Goal: Information Seeking & Learning: Get advice/opinions

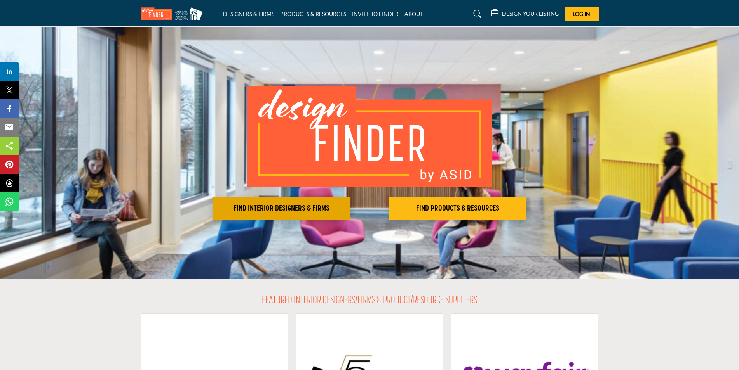
click at [276, 220] on button "FIND INTERIOR DESIGNERS & FIRMS" at bounding box center [280, 208] width 137 height 23
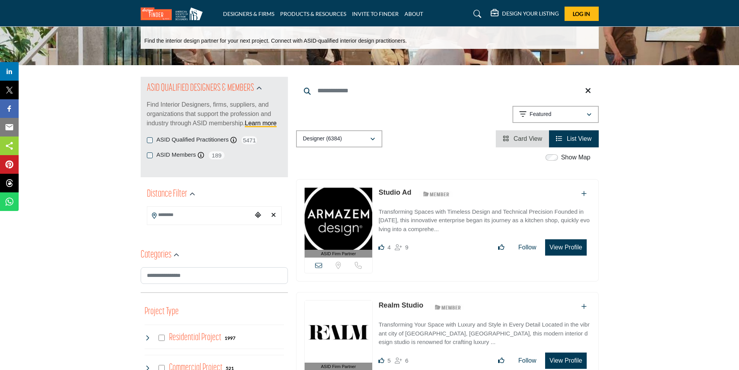
scroll to position [39, 0]
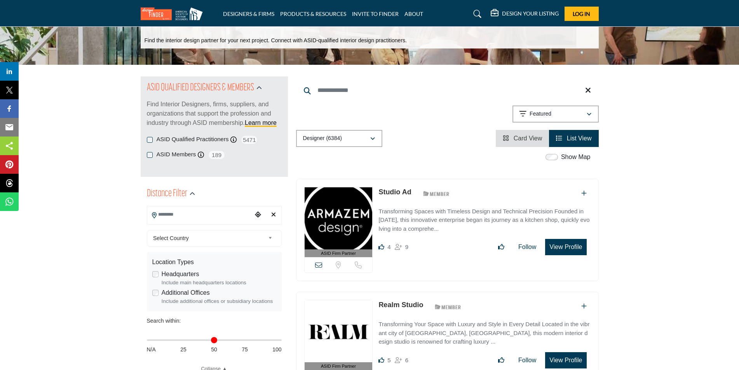
click at [173, 217] on input "Search Location" at bounding box center [199, 214] width 105 height 15
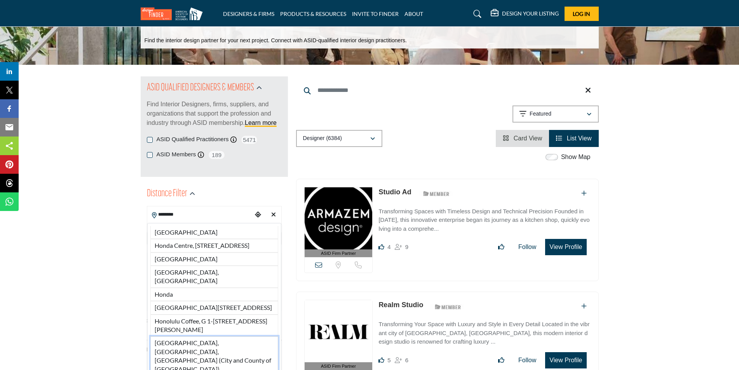
click at [214, 352] on li "Honolulu, HI, USA (City and County of Honolulu)" at bounding box center [214, 357] width 128 height 40
type input "**********"
type input "***"
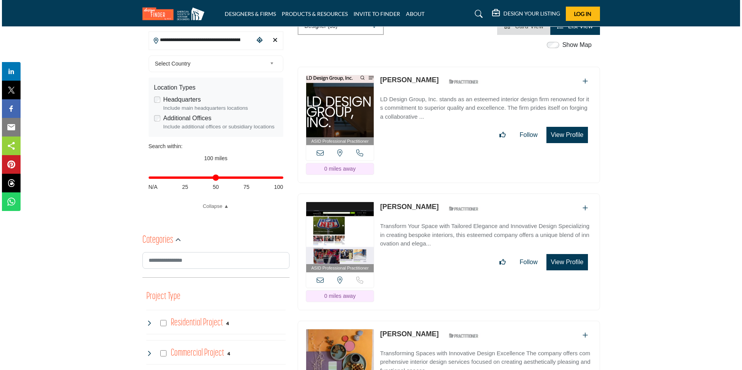
scroll to position [116, 0]
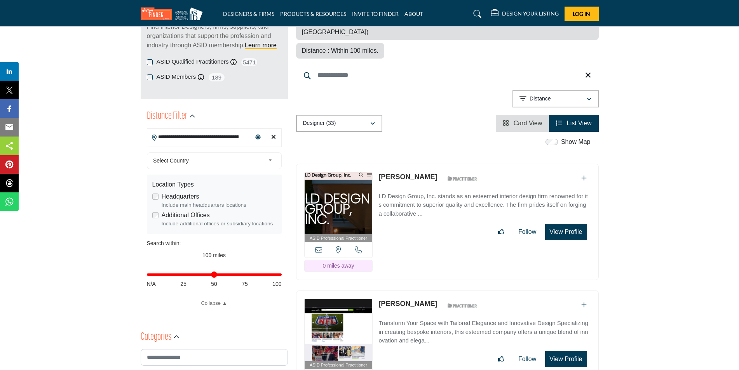
drag, startPoint x: 571, startPoint y: 207, endPoint x: 446, endPoint y: 208, distance: 125.4
click at [446, 224] on div "Follow Following" at bounding box center [484, 232] width 212 height 16
click at [560, 224] on button "View Profile" at bounding box center [565, 232] width 41 height 16
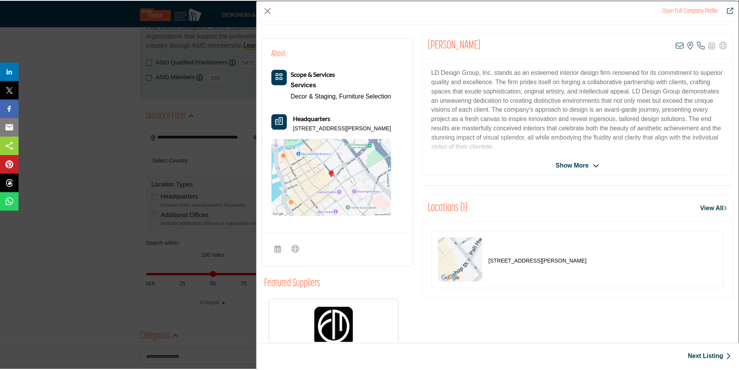
scroll to position [187, 0]
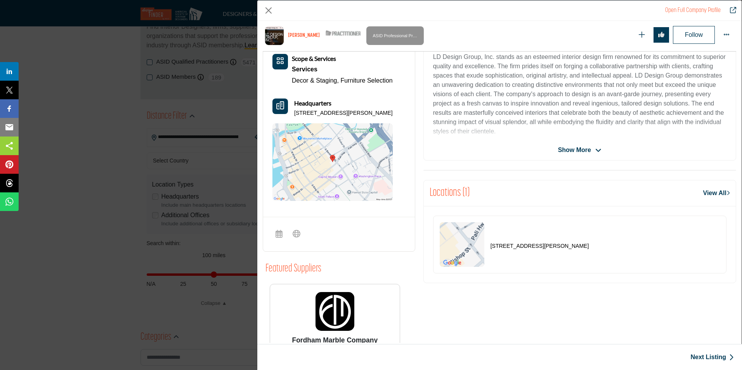
click at [94, 92] on div "Open Full Company Profile Lynnsey Doles ASID Qualified Practitioner who validat…" at bounding box center [371, 185] width 742 height 370
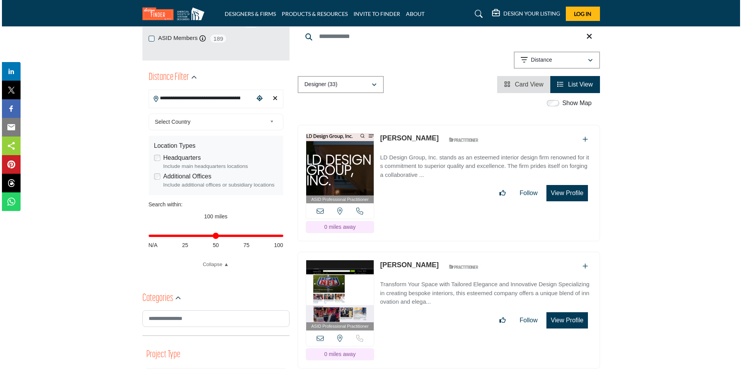
scroll to position [233, 0]
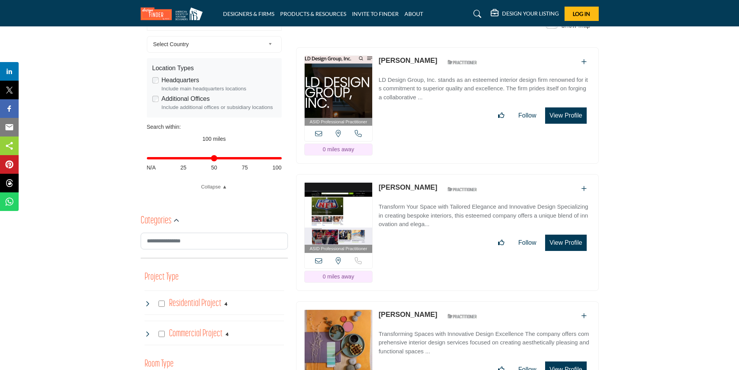
click at [558, 235] on button "View Profile" at bounding box center [565, 243] width 41 height 16
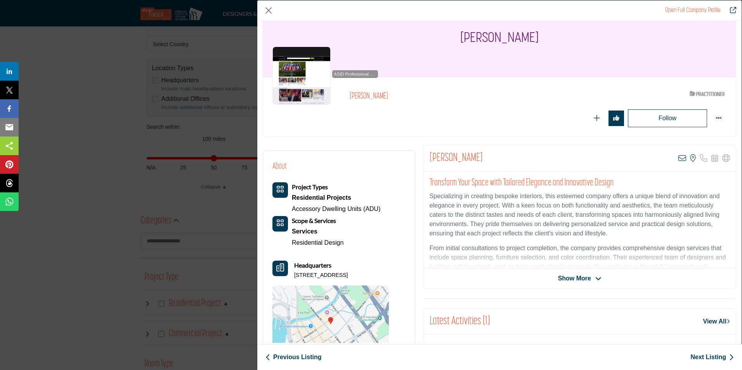
scroll to position [39, 0]
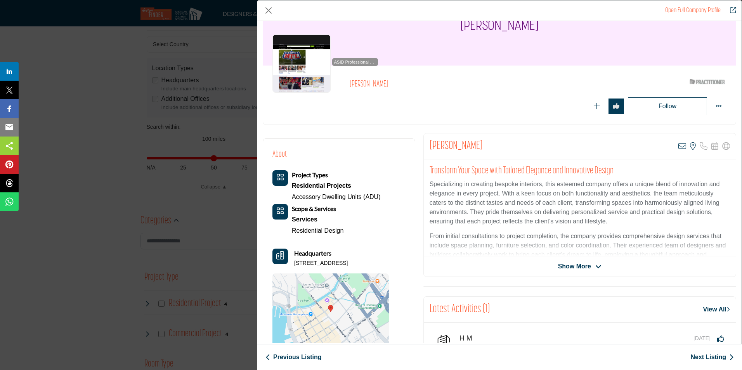
click at [579, 268] on span "Show More" at bounding box center [574, 266] width 33 height 9
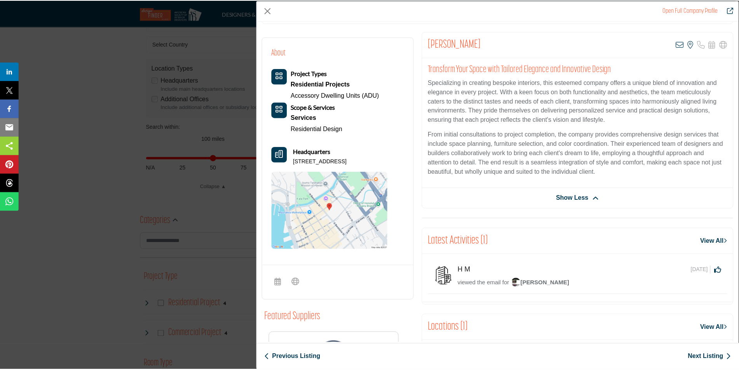
scroll to position [51, 0]
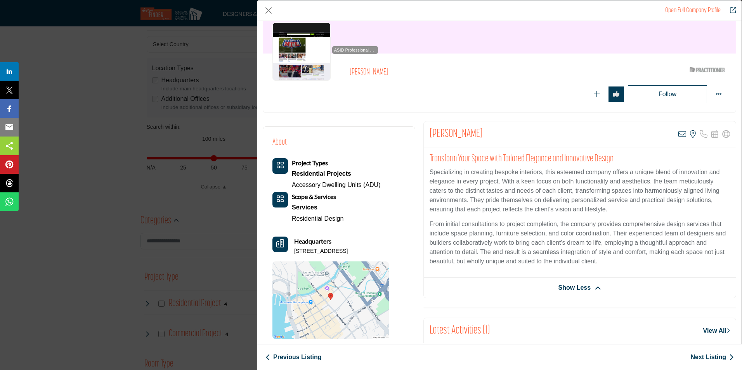
click at [250, 138] on div "Open Full Company Profile Sherrie Niimi ASID Qualified Practitioner who validat…" at bounding box center [371, 185] width 742 height 370
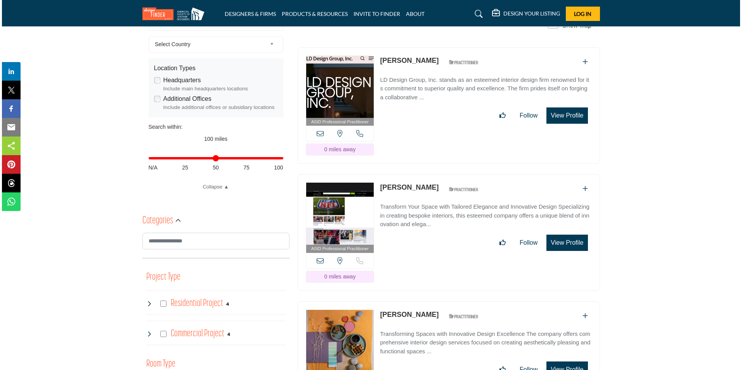
scroll to position [349, 0]
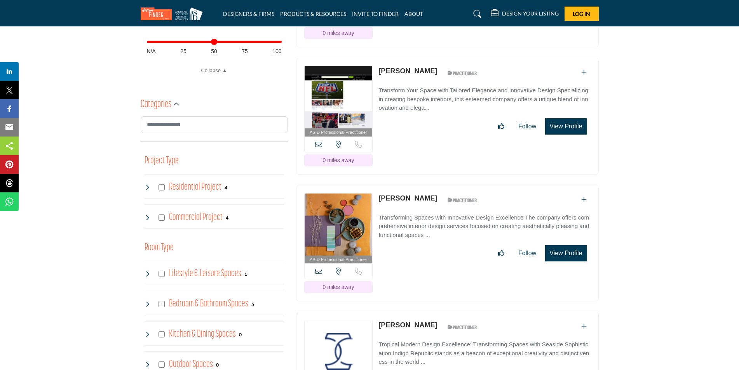
click at [566, 245] on button "View Profile" at bounding box center [565, 253] width 41 height 16
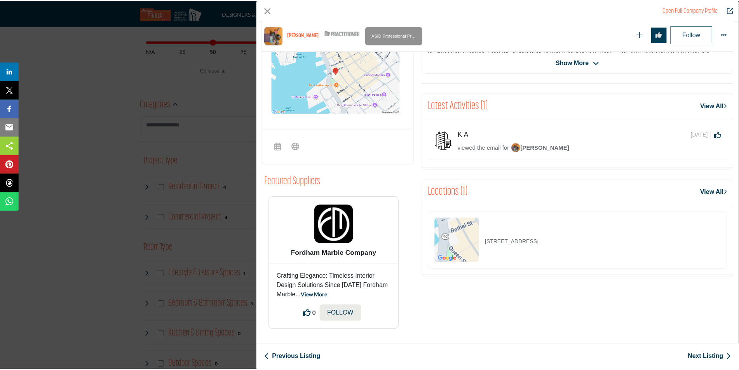
scroll to position [10, 0]
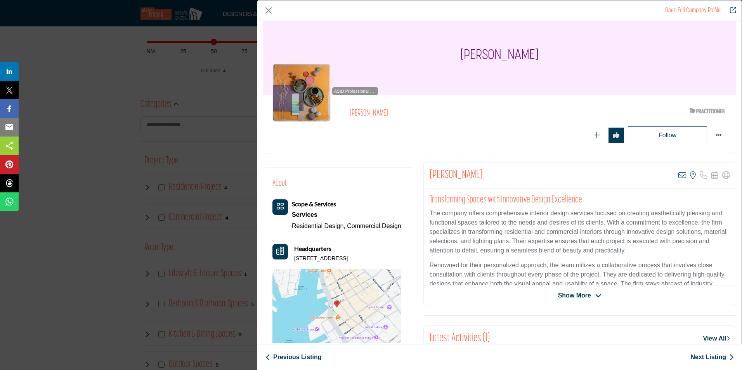
click at [572, 295] on span "Show More" at bounding box center [574, 295] width 33 height 9
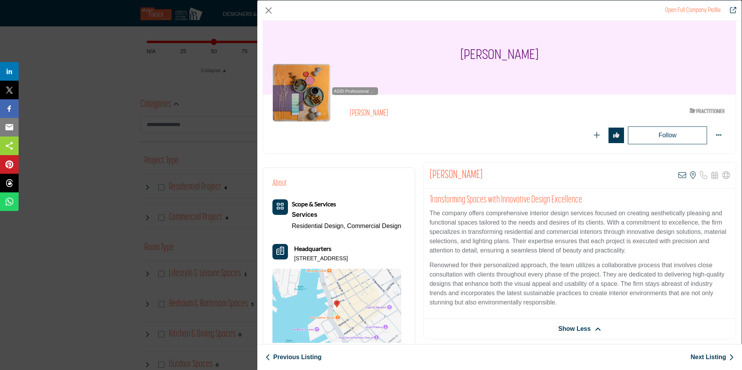
click at [73, 137] on div "Open Full Company Profile Janine Shinoki-Evans ASID Qualified Practitioner who …" at bounding box center [371, 185] width 742 height 370
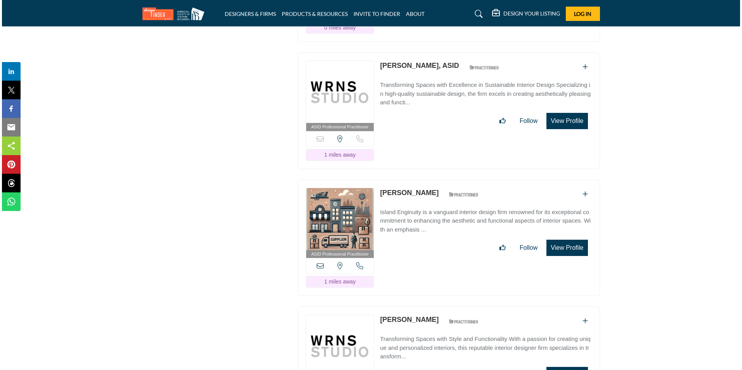
scroll to position [1165, 0]
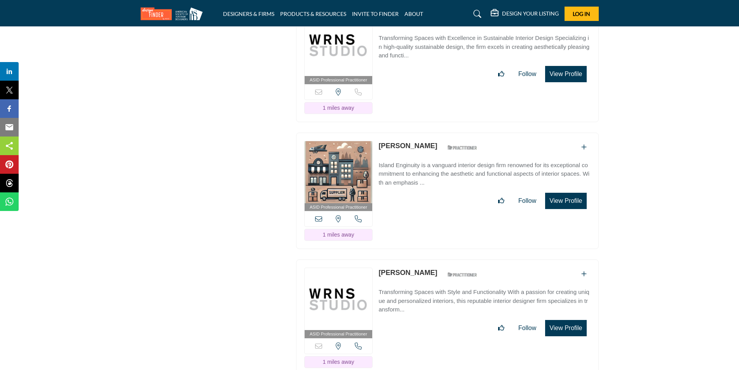
click at [557, 193] on button "View Profile" at bounding box center [565, 201] width 41 height 16
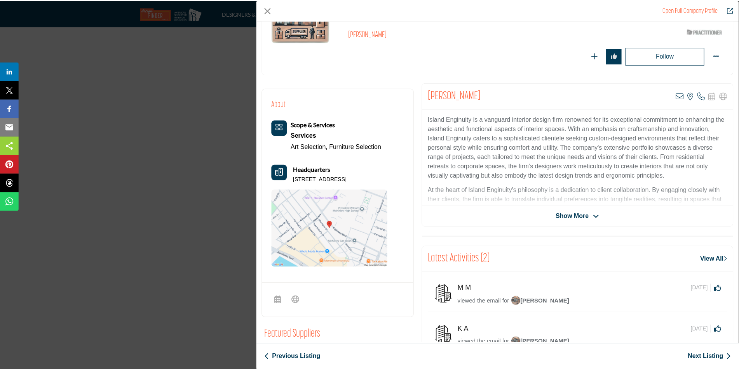
scroll to position [116, 0]
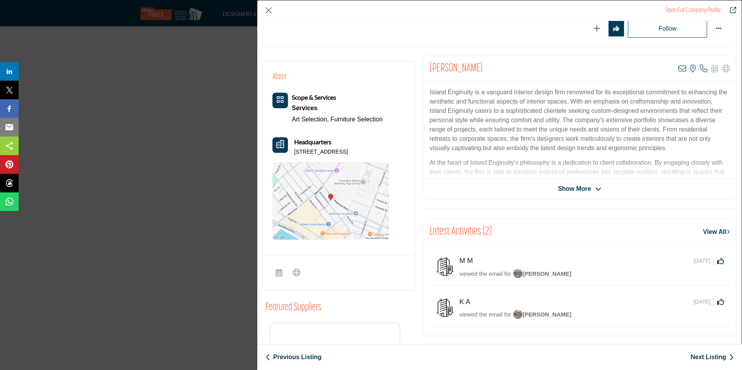
click at [571, 191] on span "Show More" at bounding box center [574, 188] width 33 height 9
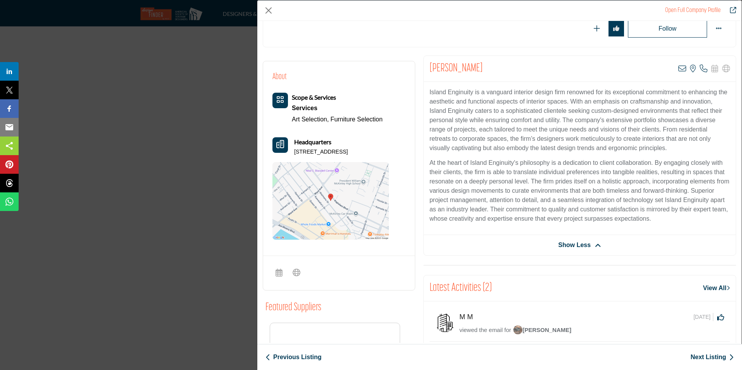
click at [222, 133] on div "Open Full Company Profile Christina Pang ASID Qualified Practitioner who valida…" at bounding box center [371, 185] width 742 height 370
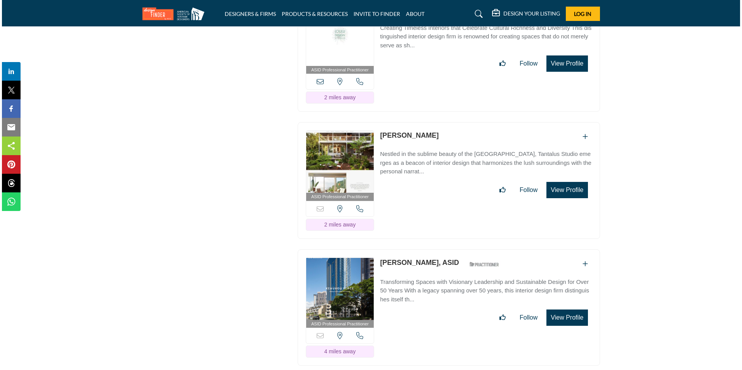
scroll to position [2058, 0]
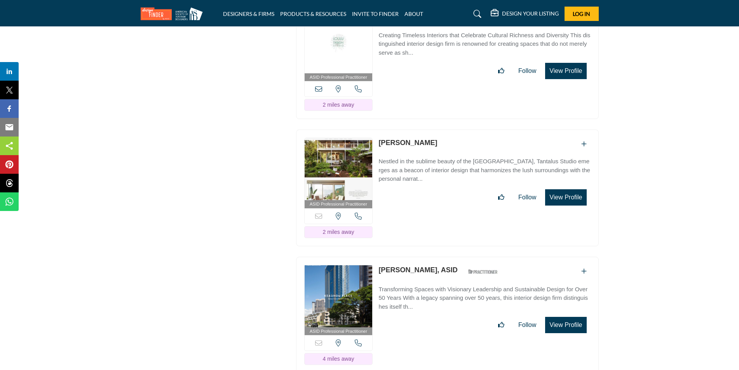
click at [561, 317] on button "View Profile" at bounding box center [565, 325] width 41 height 16
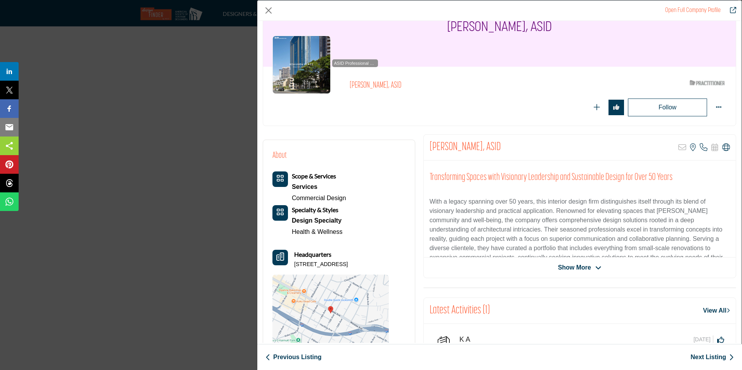
scroll to position [39, 0]
click at [571, 263] on span "Show More" at bounding box center [574, 266] width 33 height 9
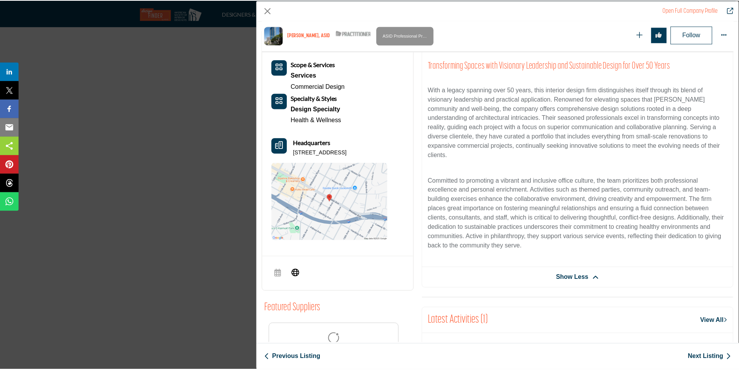
scroll to position [220, 0]
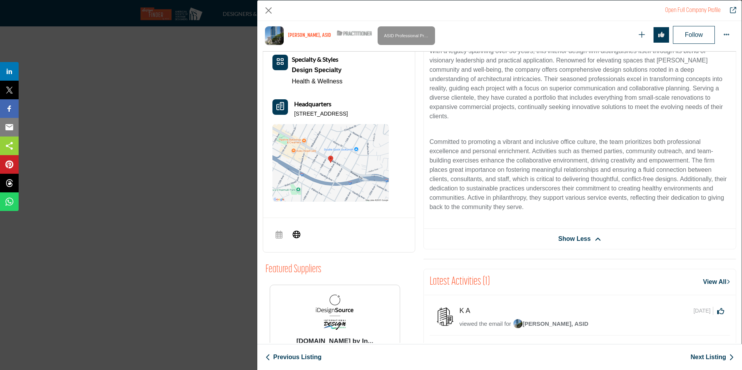
click at [196, 167] on div "Open Full Company Profile Lisa Nguyen, ASID ASID Qualified Practitioner who val…" at bounding box center [371, 185] width 742 height 370
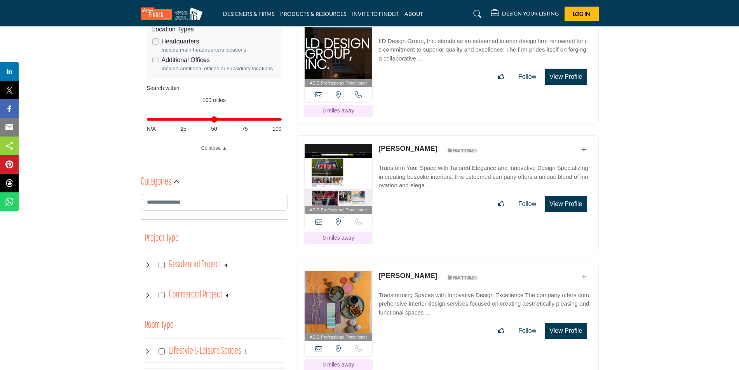
scroll to position [0, 0]
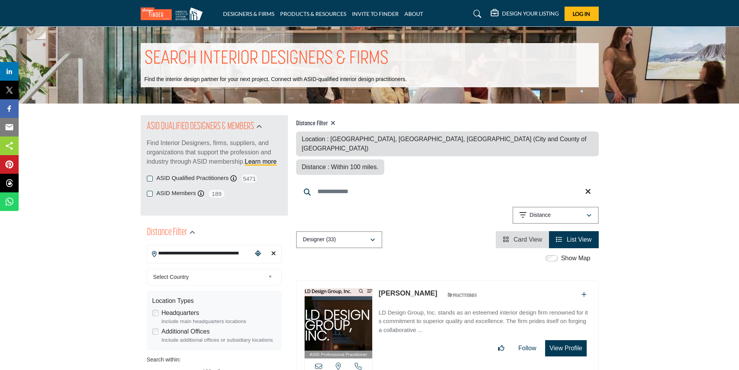
click at [274, 256] on icon "Clear search location" at bounding box center [273, 253] width 5 height 6
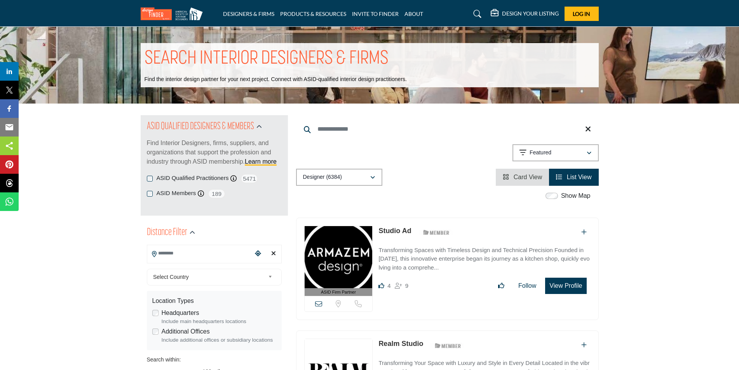
click at [201, 252] on input "Search Location" at bounding box center [199, 253] width 105 height 15
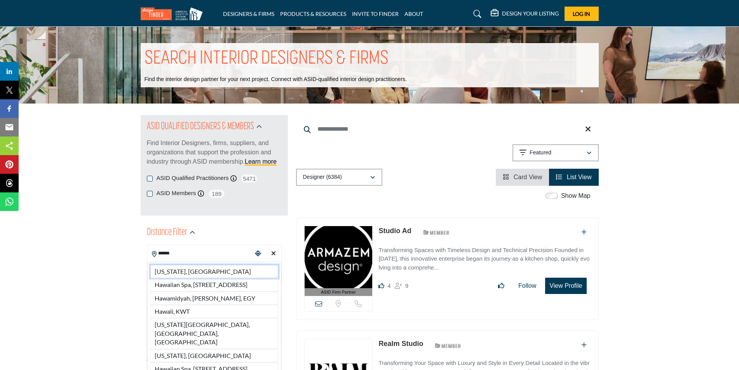
click at [190, 267] on li "Hawaii, USA" at bounding box center [214, 271] width 128 height 13
type input "**********"
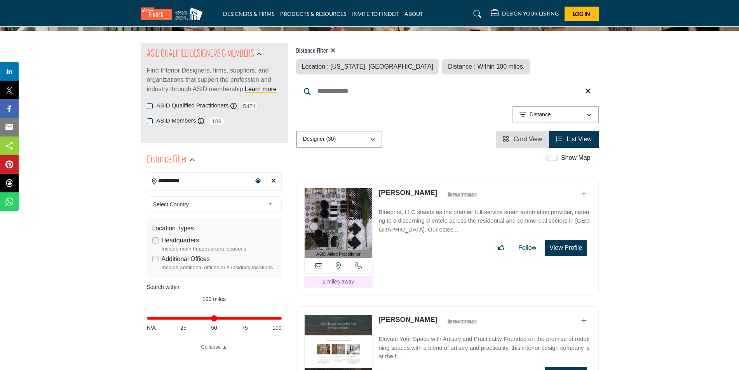
scroll to position [78, 0]
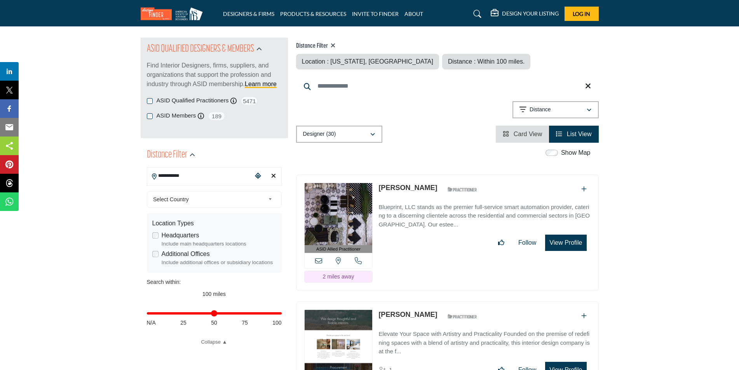
drag, startPoint x: 276, startPoint y: 177, endPoint x: 203, endPoint y: 171, distance: 73.2
click at [276, 177] on div "Clear search location" at bounding box center [274, 176] width 12 height 17
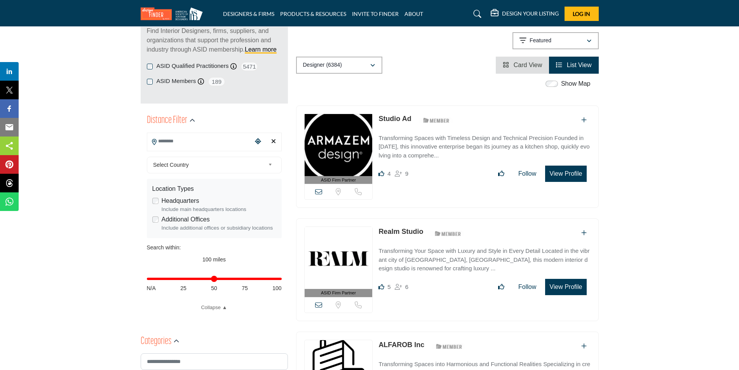
scroll to position [116, 0]
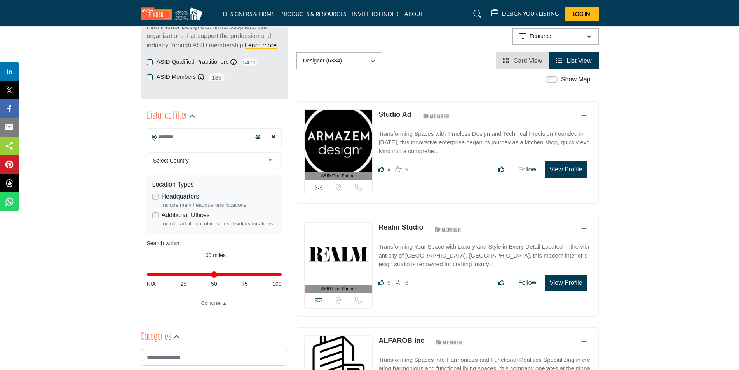
click at [173, 163] on span "Select Country" at bounding box center [209, 160] width 112 height 9
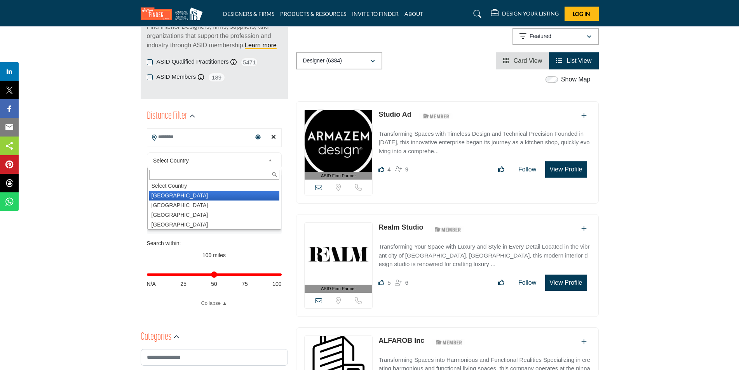
click at [171, 197] on li "United States" at bounding box center [214, 196] width 130 height 10
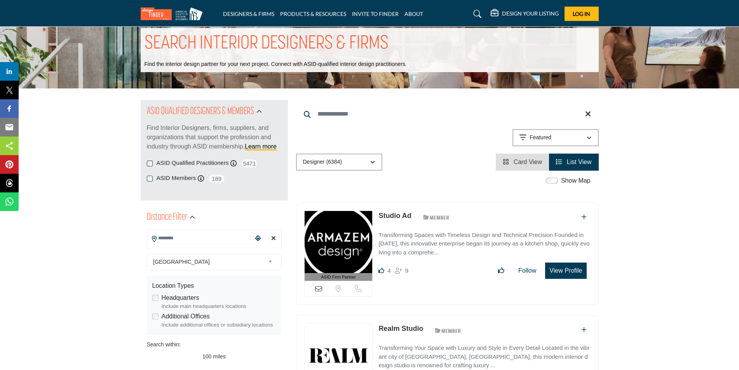
scroll to position [0, 0]
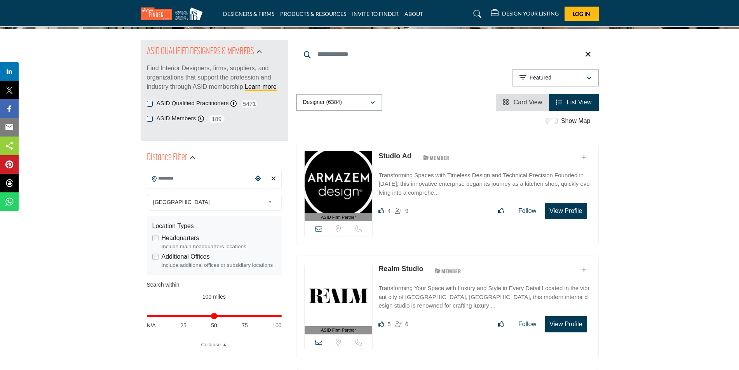
scroll to position [78, 0]
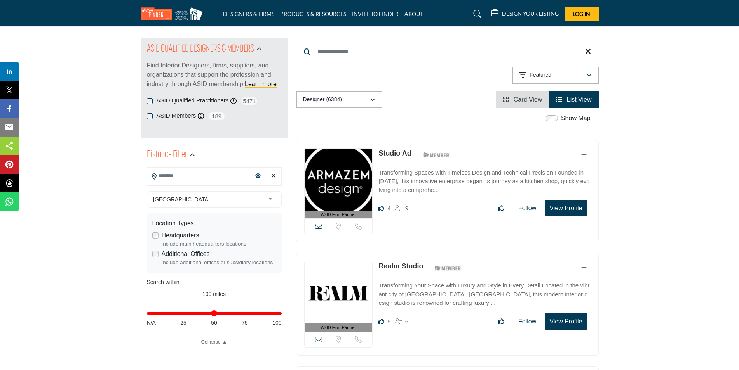
click at [208, 178] on input "Search Location" at bounding box center [199, 176] width 105 height 15
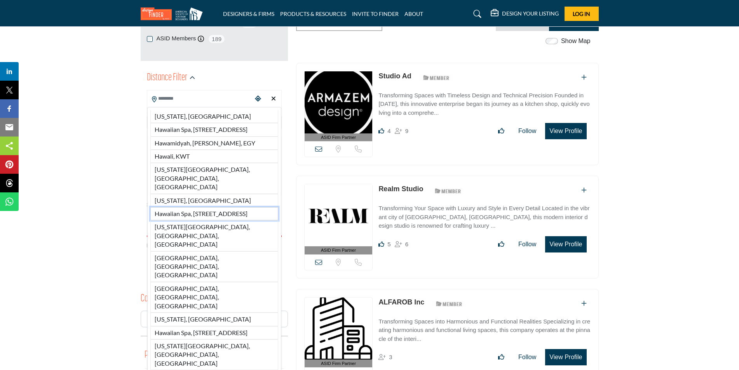
scroll to position [155, 0]
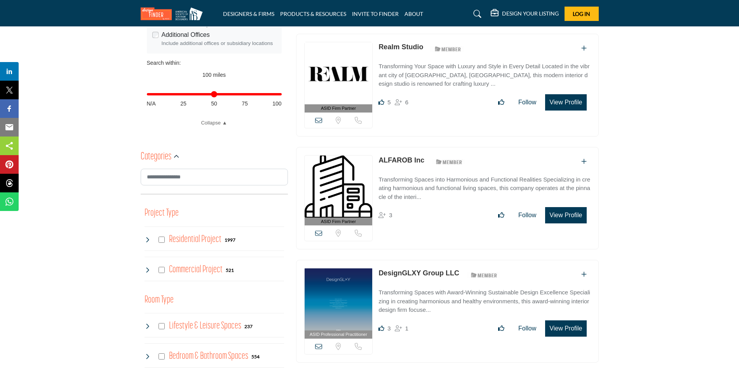
scroll to position [311, 0]
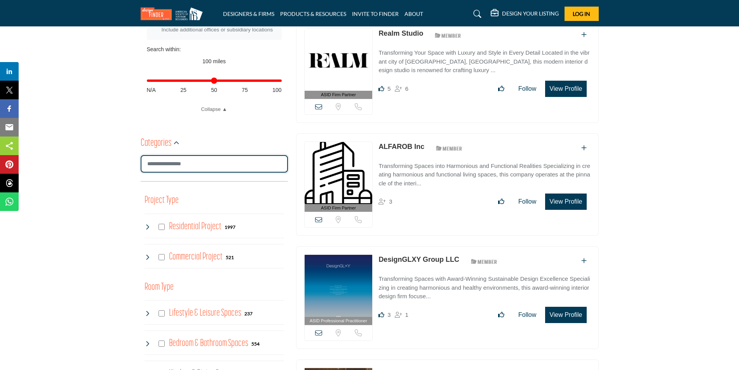
click at [191, 157] on input "Search Category" at bounding box center [214, 163] width 147 height 17
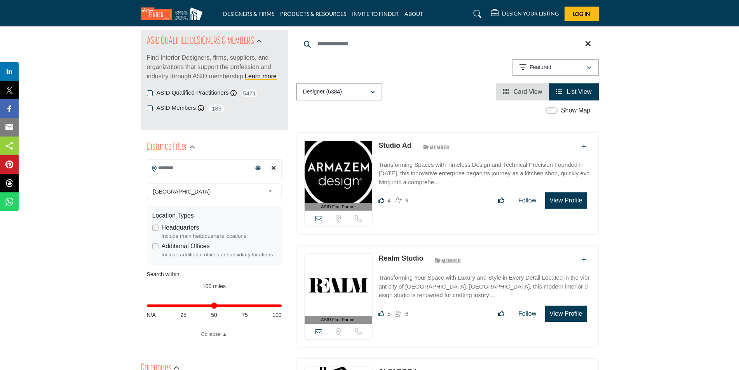
scroll to position [0, 0]
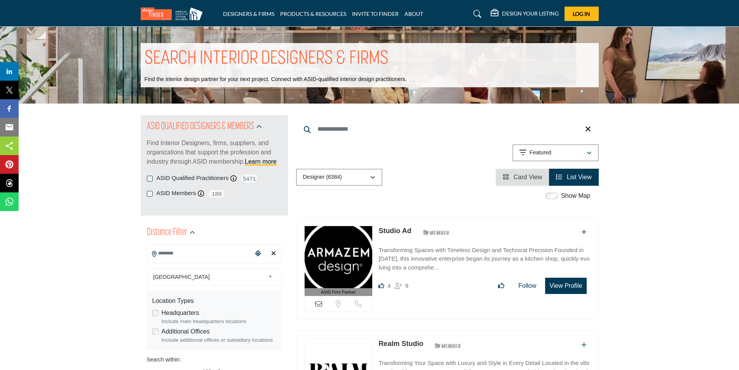
click at [577, 176] on span "List View" at bounding box center [578, 177] width 25 height 7
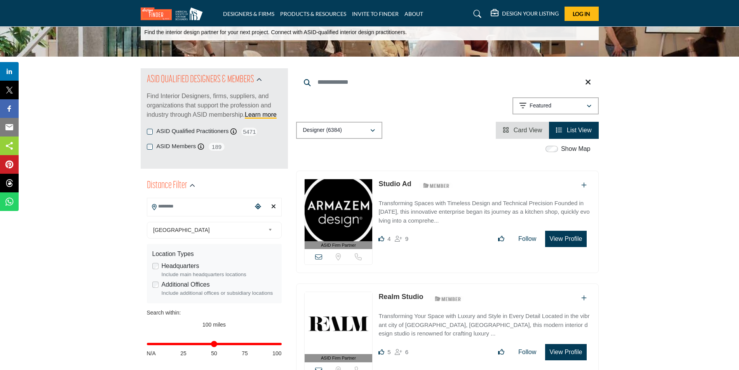
scroll to position [116, 0]
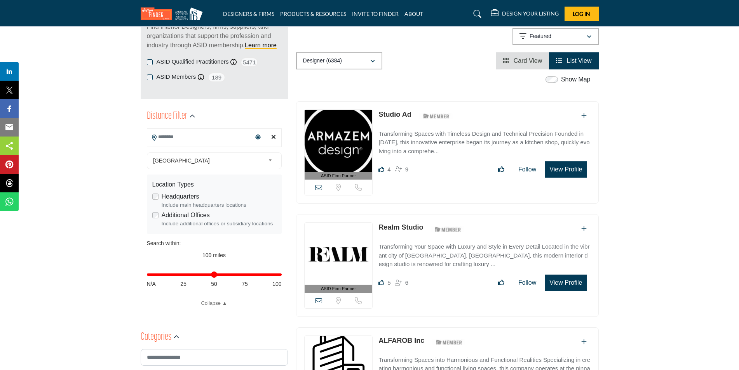
click at [209, 141] on input "Search Location" at bounding box center [199, 137] width 105 height 15
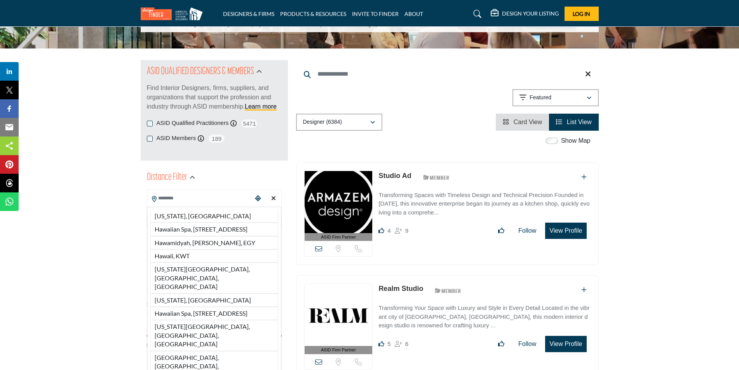
scroll to position [0, 0]
